Goal: Task Accomplishment & Management: Use online tool/utility

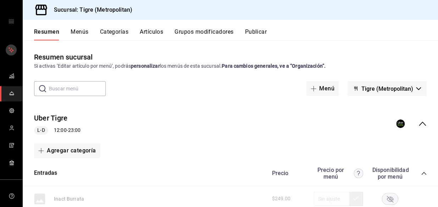
click at [11, 75] on icon "mailbox folders" at bounding box center [12, 76] width 6 height 6
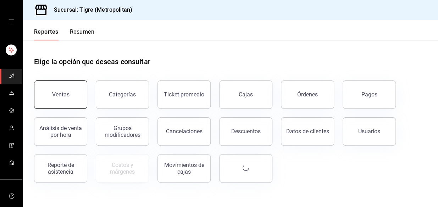
click at [62, 91] on div "Ventas" at bounding box center [60, 94] width 17 height 7
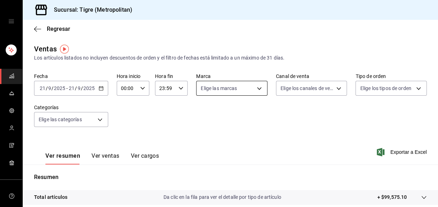
click at [200, 86] on body "Sucursal: Tigre (Metropolitan) Regresar Ventas Los artículos listados no incluy…" at bounding box center [219, 103] width 438 height 207
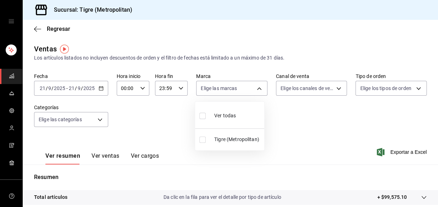
click at [202, 139] on input "checkbox" at bounding box center [202, 140] width 6 height 6
checkbox input "true"
type input "d2a20516-989b-40fe-838d-c8b0b31ef0ff"
checkbox input "true"
click at [305, 91] on div at bounding box center [219, 103] width 438 height 207
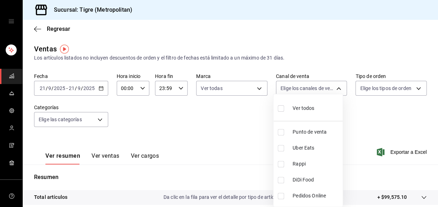
click at [305, 91] on body "Sucursal: Tigre (Metropolitan) Regresar Ventas Los artículos listados no incluy…" at bounding box center [219, 103] width 438 height 207
click at [278, 107] on input "checkbox" at bounding box center [281, 108] width 6 height 6
checkbox input "true"
type input "PARROT,UBER_EATS,RAPPI,DIDI_FOOD,ONLINE"
checkbox input "true"
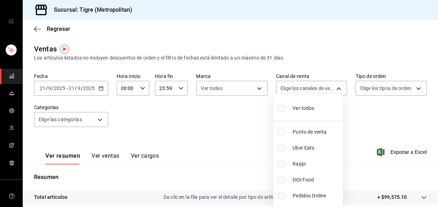
checkbox input "true"
click at [9, 18] on div at bounding box center [219, 103] width 438 height 207
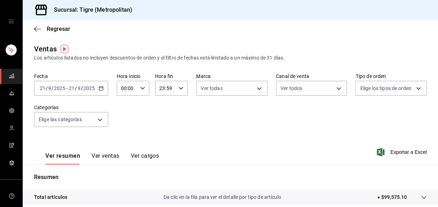
click at [9, 18] on icon "open drawer" at bounding box center [12, 21] width 6 height 6
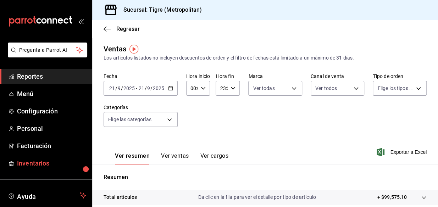
scroll to position [43, 0]
